Goal: Task Accomplishment & Management: Manage account settings

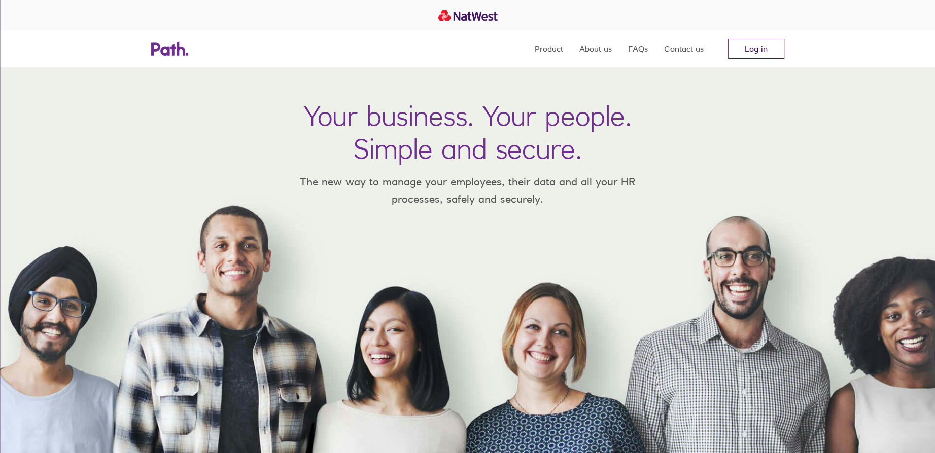
click at [762, 48] on link "Log in" at bounding box center [756, 49] width 56 height 20
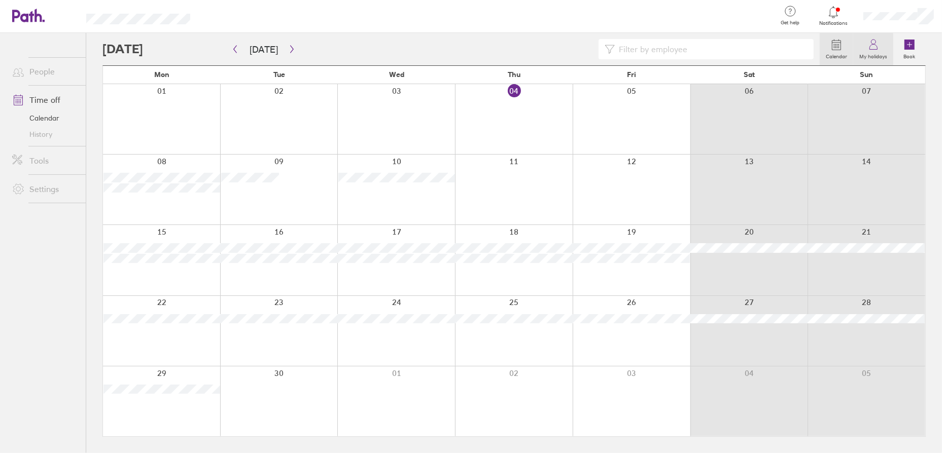
click at [877, 51] on label "My holidays" at bounding box center [873, 55] width 40 height 9
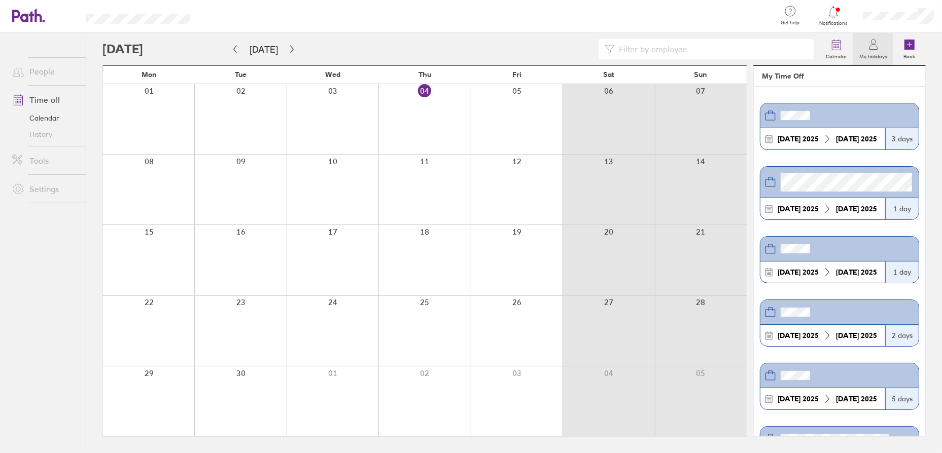
click at [836, 14] on icon at bounding box center [833, 12] width 12 height 12
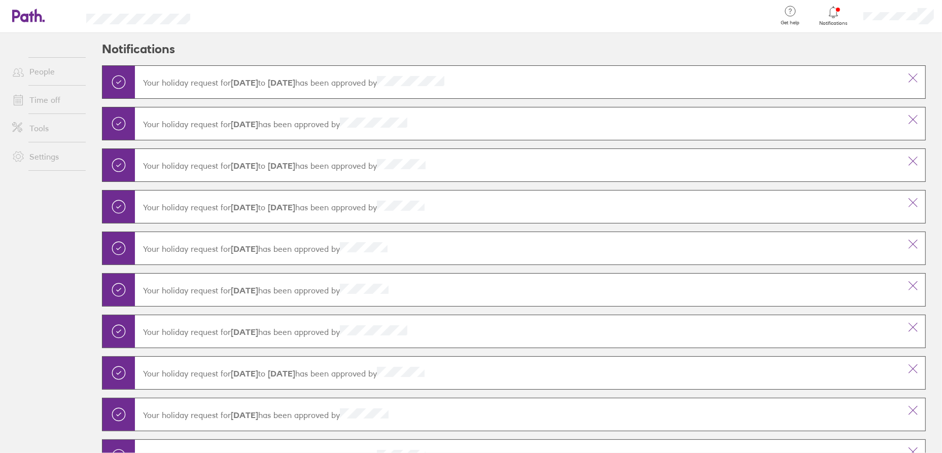
click at [836, 14] on icon at bounding box center [833, 12] width 12 height 12
click at [41, 75] on link "People" at bounding box center [45, 71] width 82 height 20
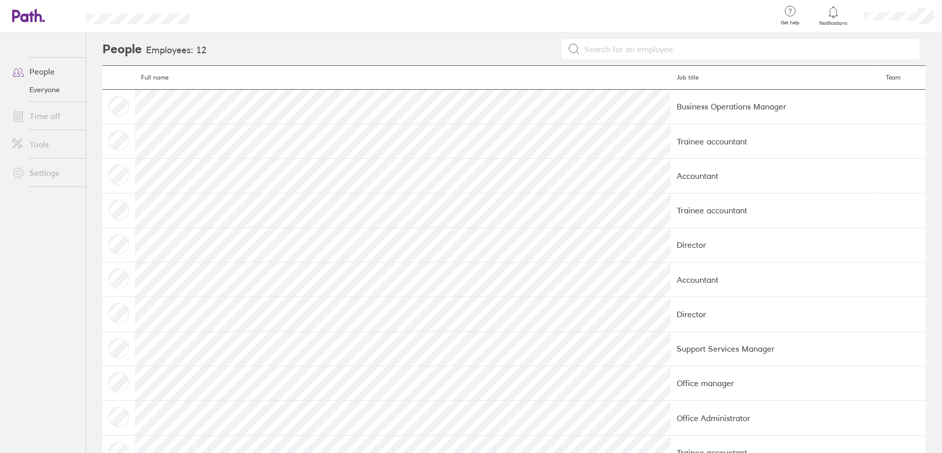
click at [41, 114] on link "Time off" at bounding box center [45, 116] width 82 height 20
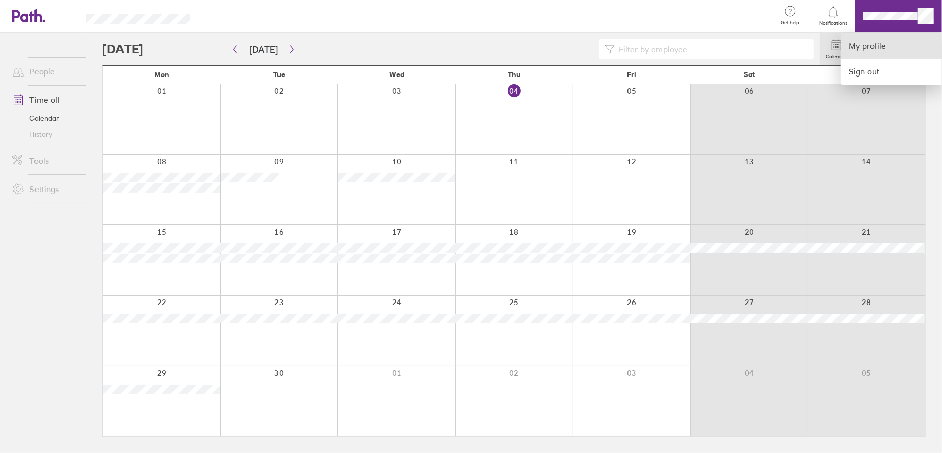
click at [865, 48] on link "My profile" at bounding box center [890, 46] width 101 height 26
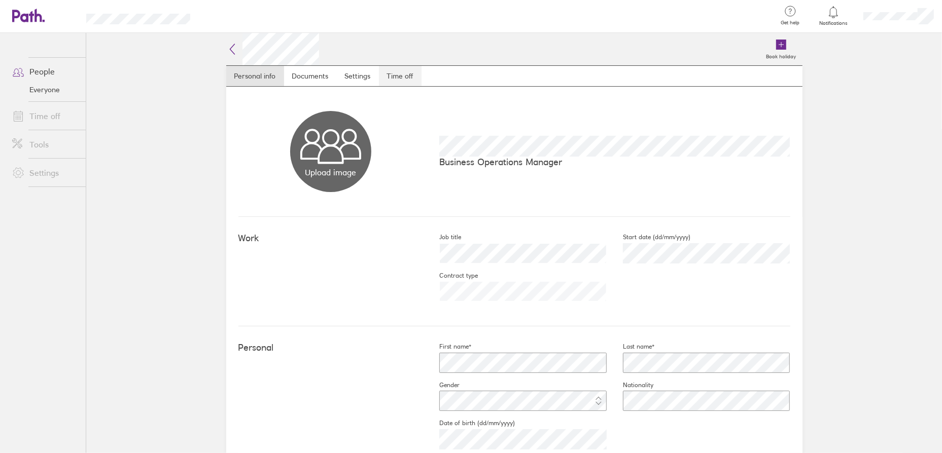
click at [404, 76] on link "Time off" at bounding box center [400, 76] width 43 height 20
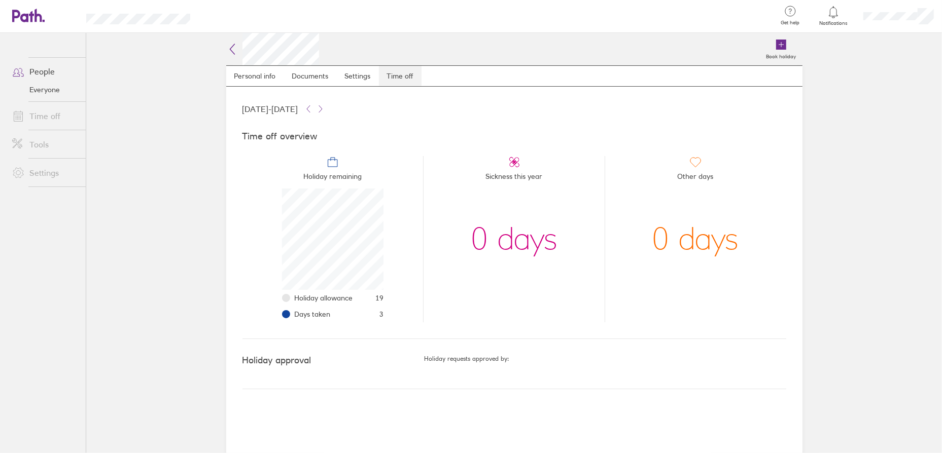
scroll to position [101, 101]
click at [314, 104] on button at bounding box center [308, 109] width 12 height 12
click at [365, 118] on div "Time off overview Holiday remaining Holiday allowance 20 Days taken 21 Sickness…" at bounding box center [514, 227] width 544 height 224
click at [325, 111] on icon at bounding box center [320, 109] width 8 height 8
click at [312, 112] on icon at bounding box center [308, 109] width 8 height 8
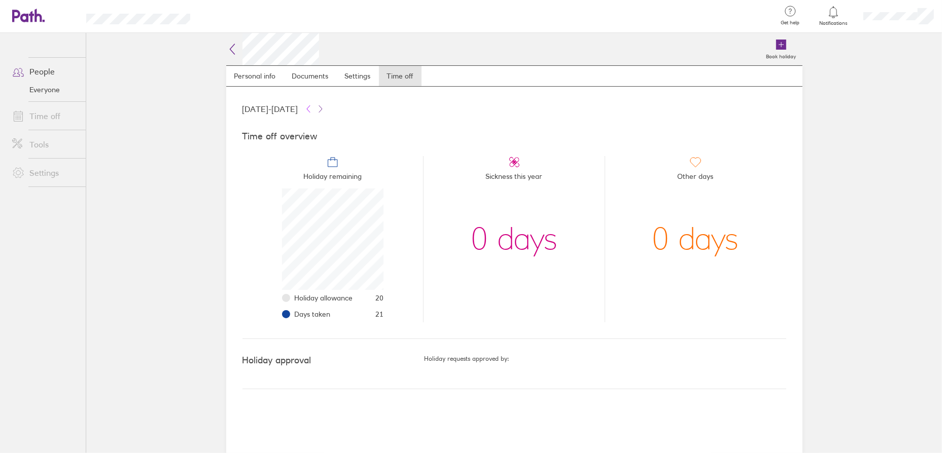
click at [312, 112] on icon at bounding box center [308, 109] width 8 height 8
click at [325, 108] on icon at bounding box center [320, 109] width 8 height 8
click at [312, 111] on icon at bounding box center [308, 109] width 8 height 8
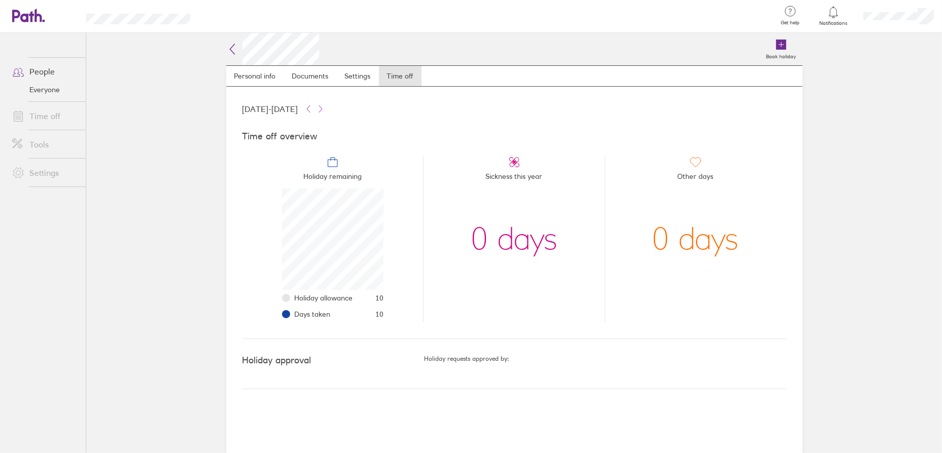
click at [325, 112] on icon at bounding box center [320, 109] width 8 height 8
click at [312, 111] on icon at bounding box center [308, 109] width 8 height 8
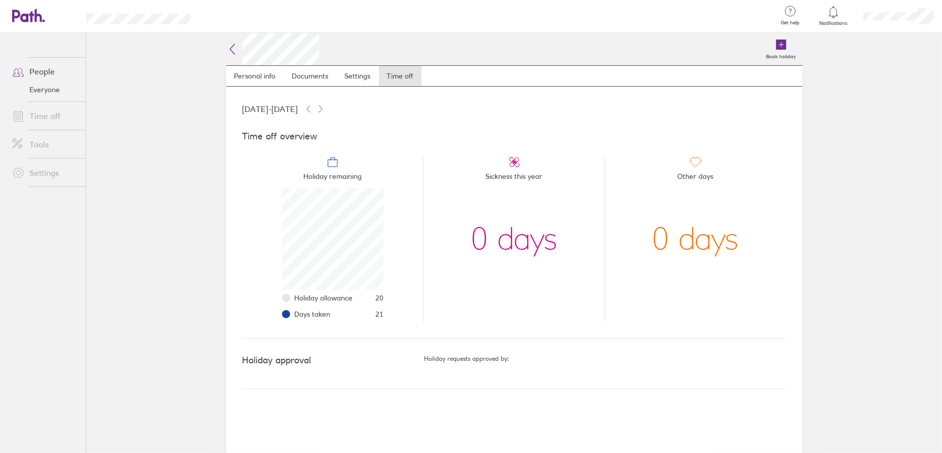
click at [312, 111] on icon at bounding box center [308, 109] width 8 height 8
click at [325, 111] on icon at bounding box center [320, 109] width 8 height 8
click at [312, 113] on icon at bounding box center [308, 109] width 8 height 8
click at [325, 112] on icon at bounding box center [320, 109] width 8 height 8
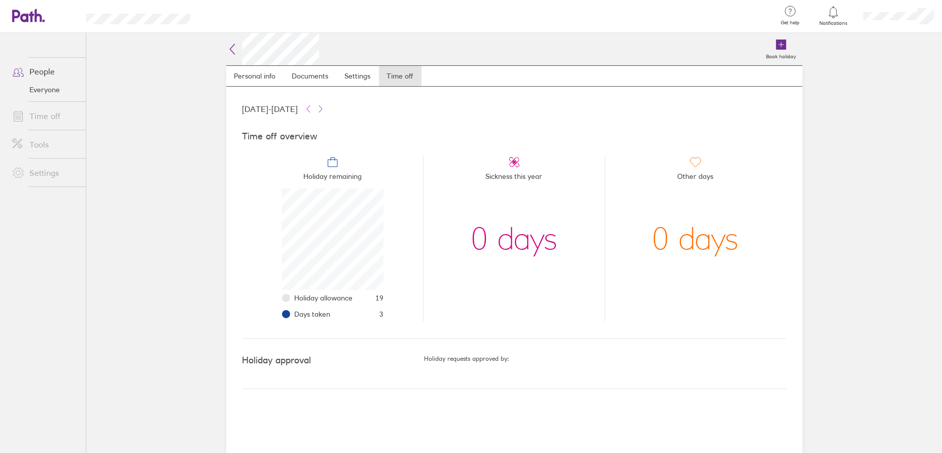
click at [312, 109] on icon at bounding box center [308, 109] width 8 height 8
click at [312, 111] on icon at bounding box center [308, 109] width 8 height 8
click at [325, 106] on icon at bounding box center [320, 109] width 8 height 8
click at [312, 113] on icon at bounding box center [308, 109] width 8 height 8
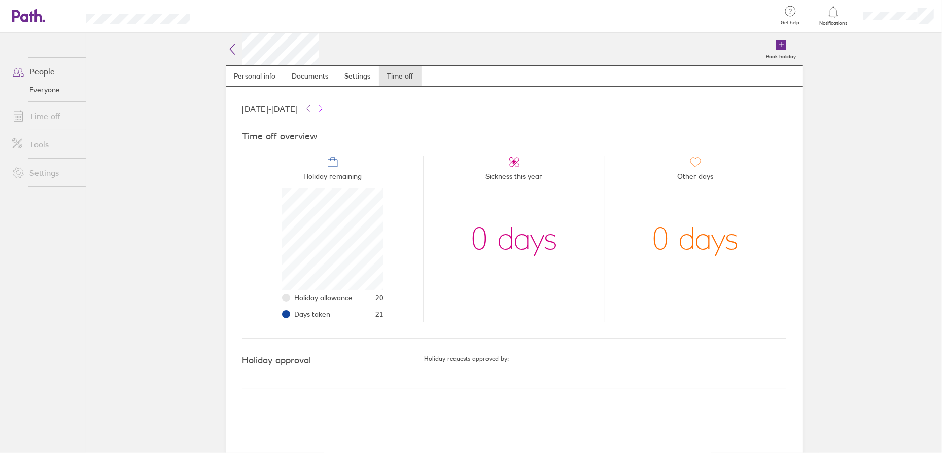
click at [325, 111] on icon at bounding box center [320, 109] width 8 height 8
drag, startPoint x: 356, startPoint y: 108, endPoint x: 365, endPoint y: 108, distance: 9.6
click at [312, 108] on icon at bounding box center [308, 109] width 8 height 8
click at [322, 108] on icon at bounding box center [320, 108] width 3 height 7
drag, startPoint x: 370, startPoint y: 119, endPoint x: 372, endPoint y: 114, distance: 5.5
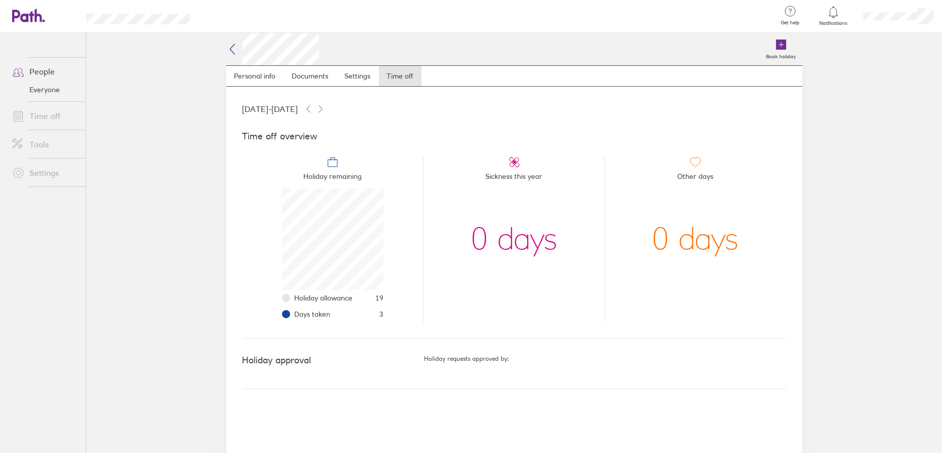
click at [370, 117] on div "Time off overview Holiday remaining Holiday allowance 19 Days taken 3 Sickness …" at bounding box center [514, 227] width 544 height 224
click at [325, 108] on icon at bounding box center [320, 109] width 8 height 8
click at [310, 111] on icon at bounding box center [308, 108] width 3 height 7
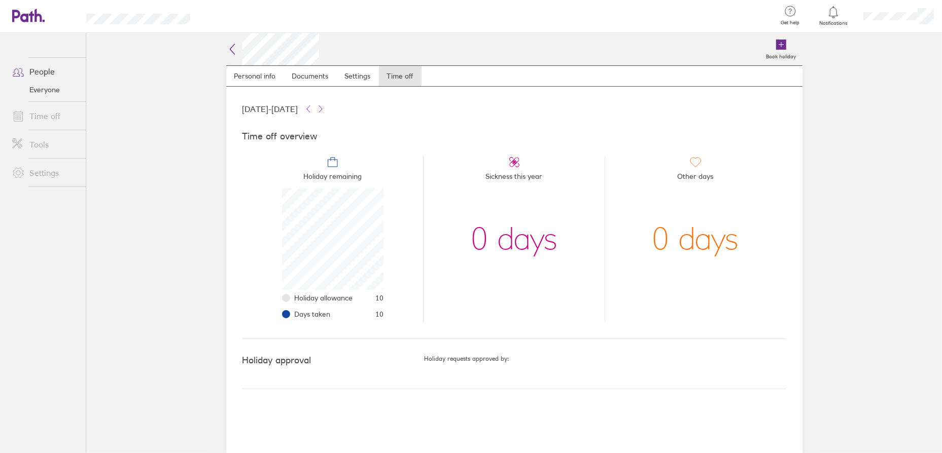
click at [310, 111] on icon at bounding box center [308, 108] width 3 height 7
click at [325, 109] on icon at bounding box center [320, 109] width 8 height 8
click at [270, 79] on link "Personal info" at bounding box center [255, 76] width 58 height 20
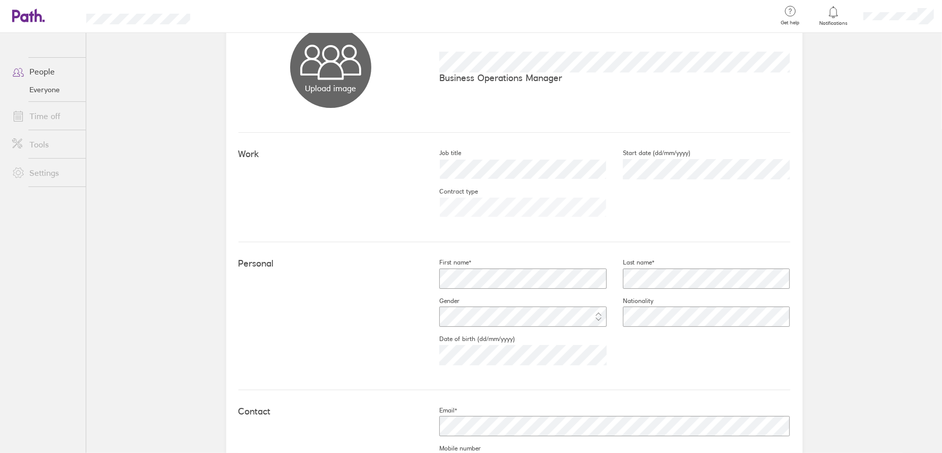
scroll to position [152, 0]
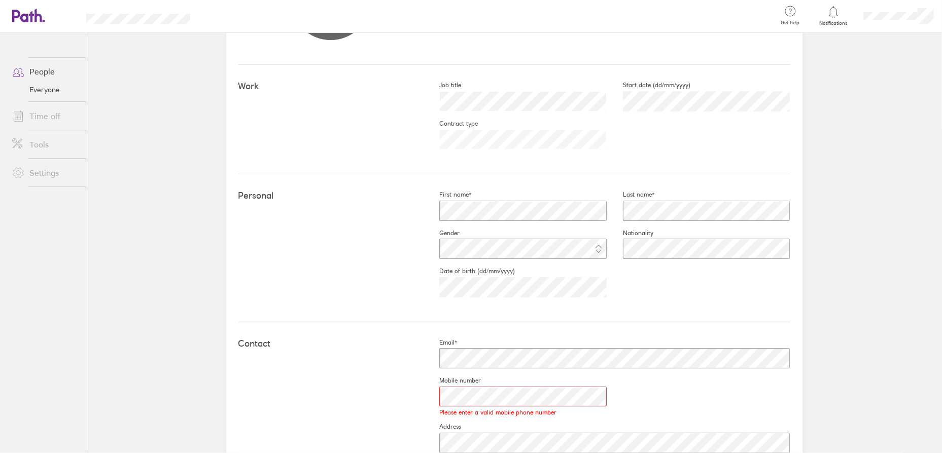
click at [876, 346] on main "Book holiday Personal info Documents Settings Time off Upload image Choose file…" at bounding box center [514, 243] width 856 height 420
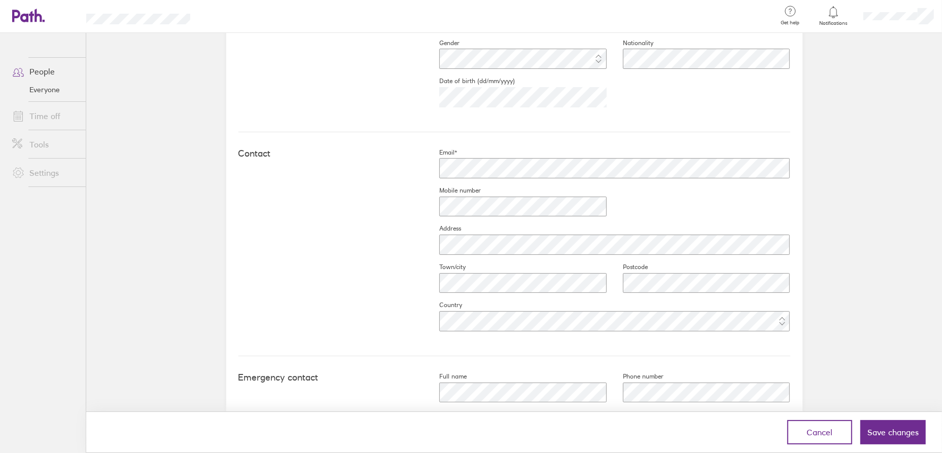
scroll to position [327, 0]
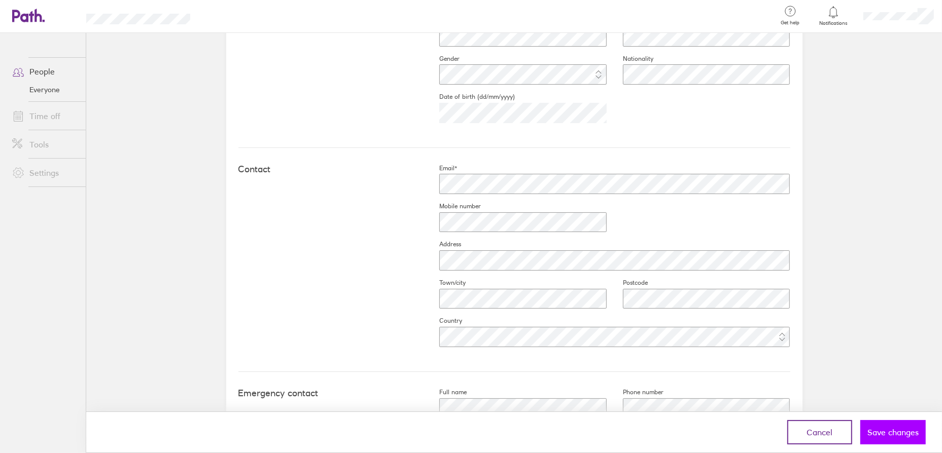
click at [900, 432] on span "Save changes" at bounding box center [892, 432] width 51 height 9
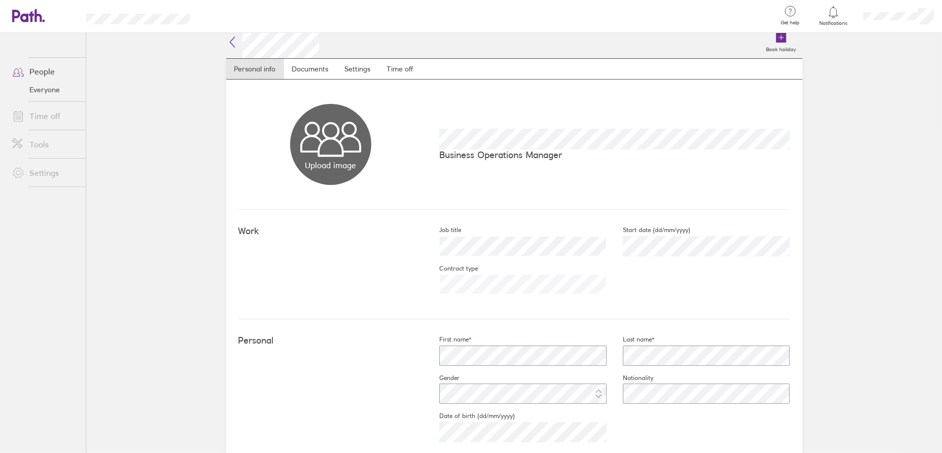
scroll to position [0, 0]
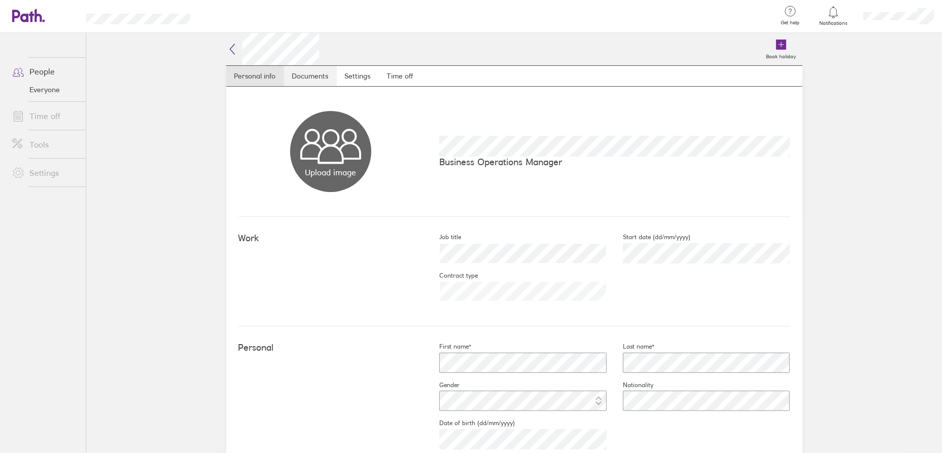
click at [312, 72] on link "Documents" at bounding box center [310, 76] width 53 height 20
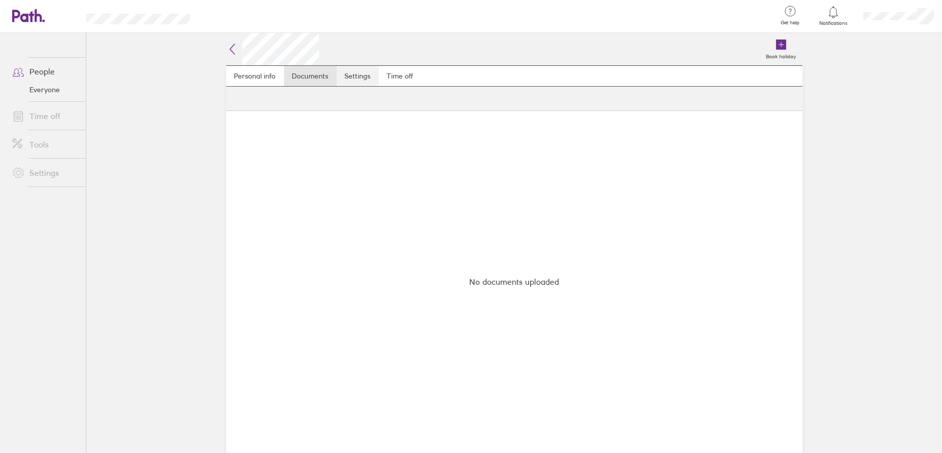
click at [361, 76] on link "Settings" at bounding box center [358, 76] width 42 height 20
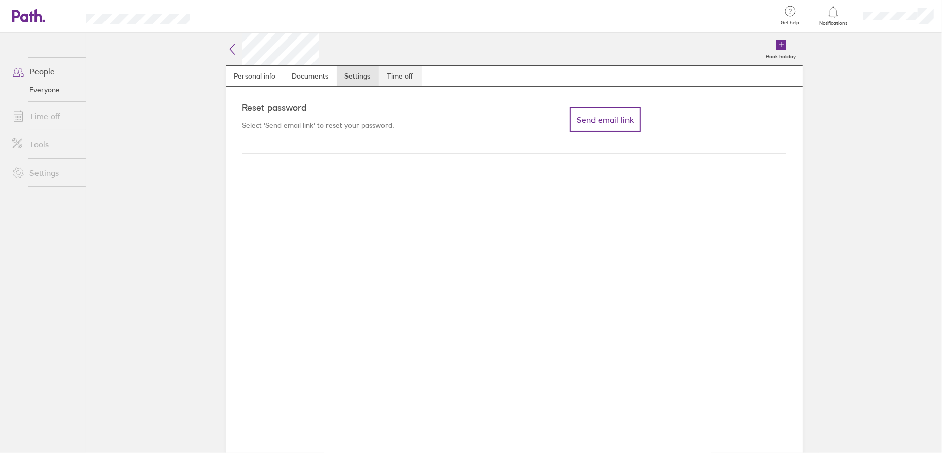
click at [407, 80] on link "Time off" at bounding box center [400, 76] width 43 height 20
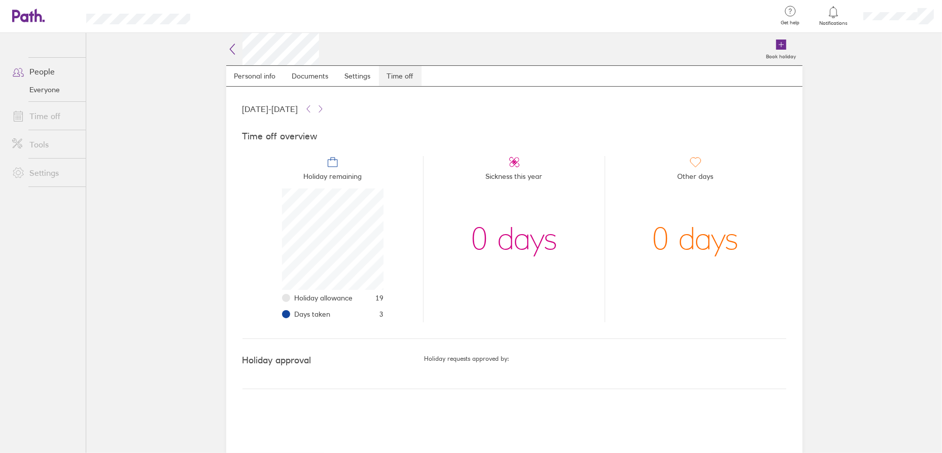
scroll to position [101, 101]
click at [351, 76] on link "Settings" at bounding box center [358, 76] width 42 height 20
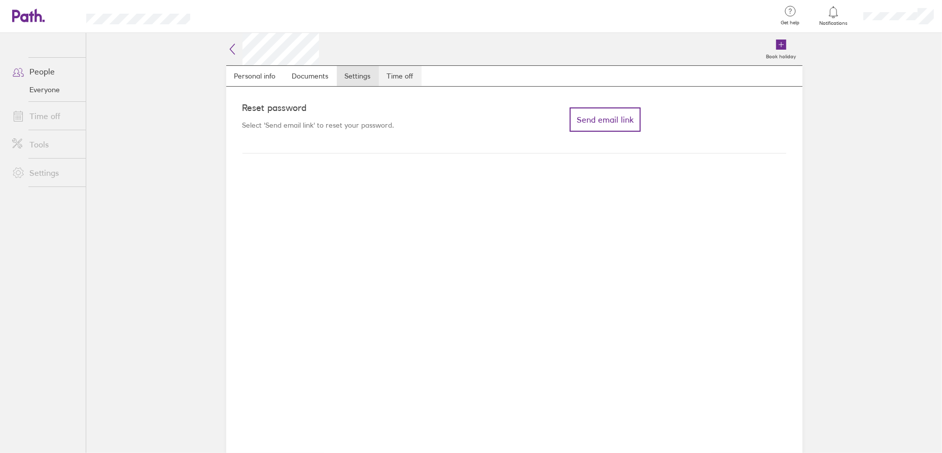
click at [404, 75] on link "Time off" at bounding box center [400, 76] width 43 height 20
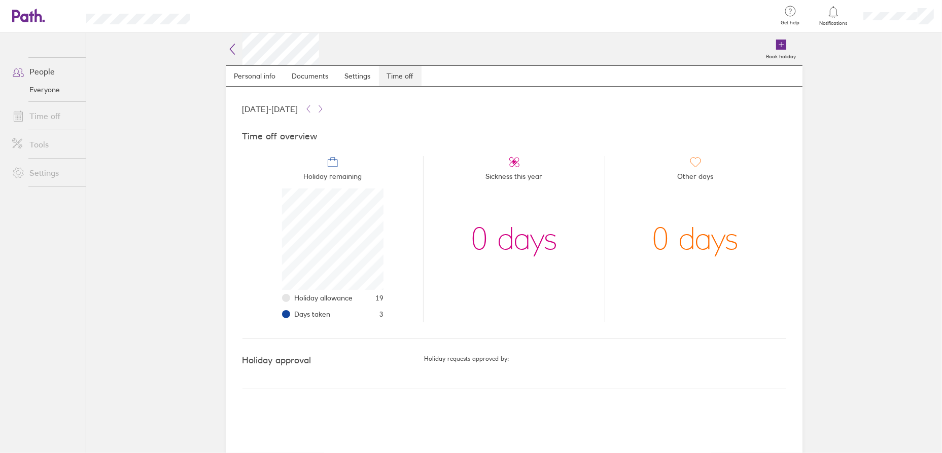
scroll to position [101, 101]
click at [233, 50] on icon at bounding box center [232, 49] width 12 height 12
